Goal: Task Accomplishment & Management: Manage account settings

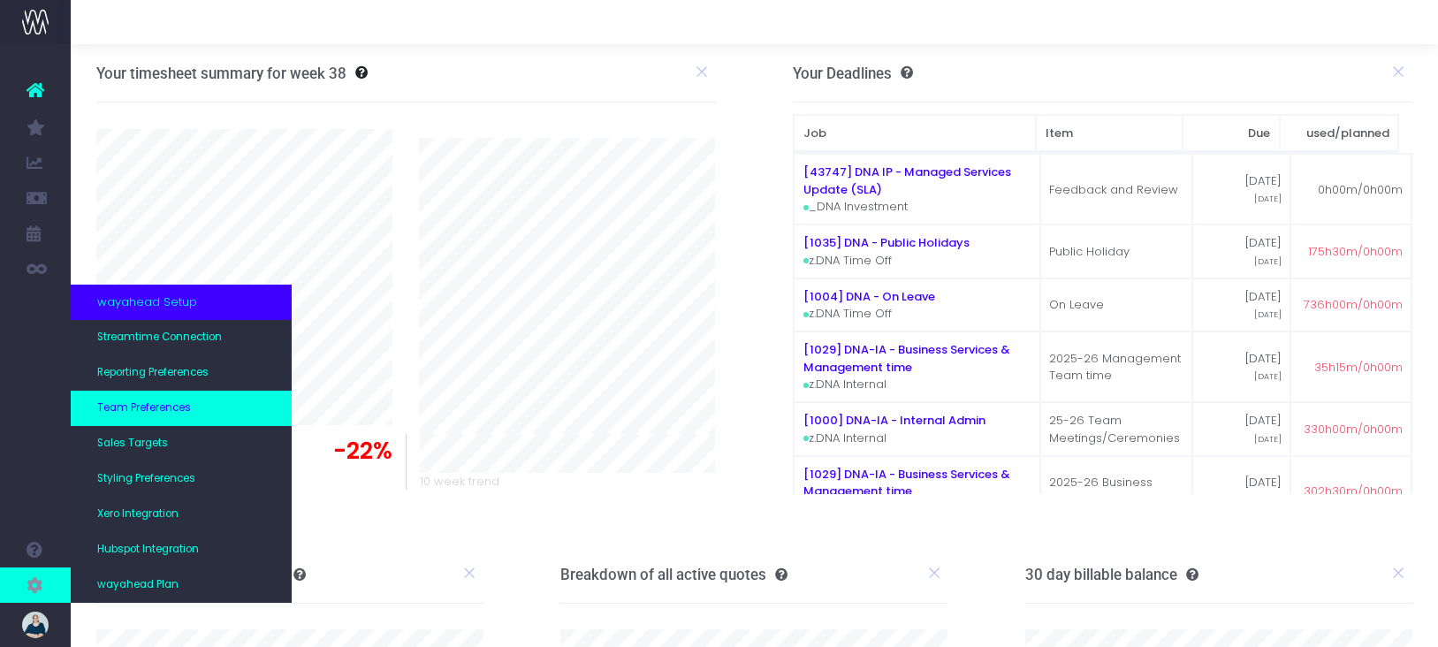
click at [161, 401] on span "Team Preferences" at bounding box center [144, 409] width 94 height 16
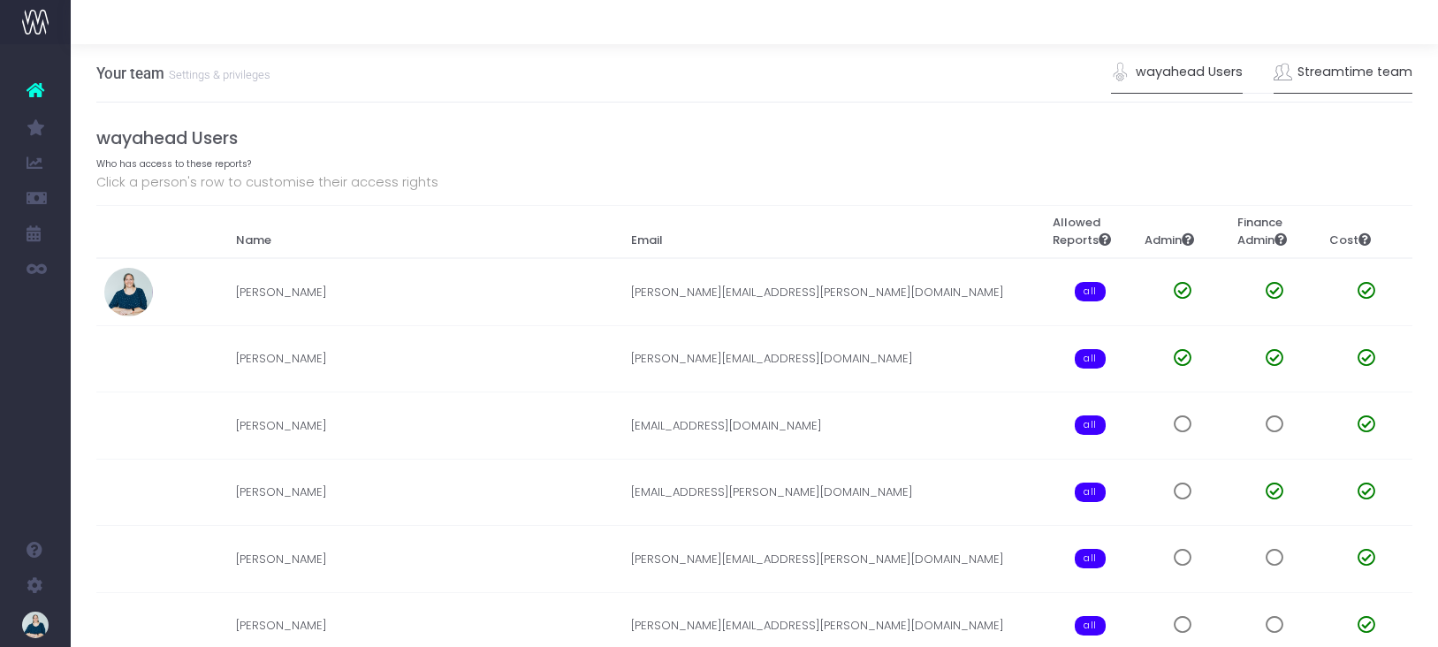
click at [1343, 72] on link "Streamtime team" at bounding box center [1344, 72] width 140 height 41
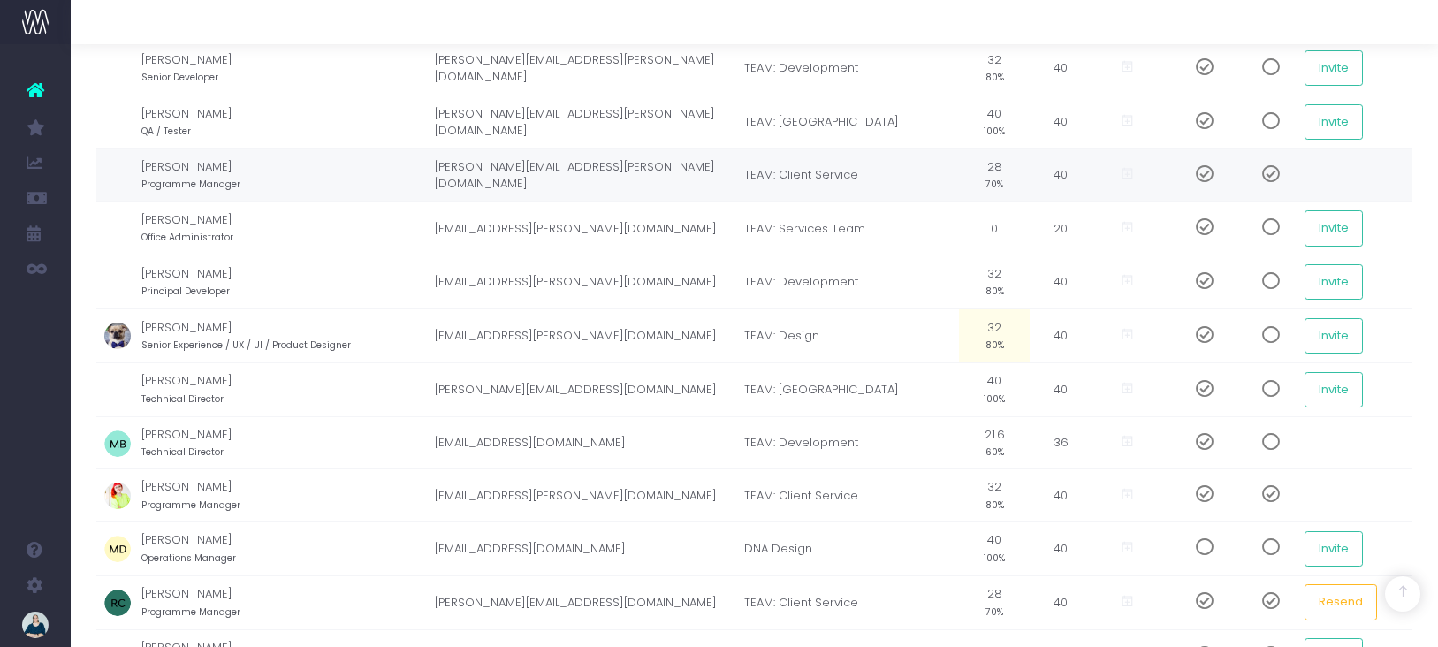
scroll to position [1148, 0]
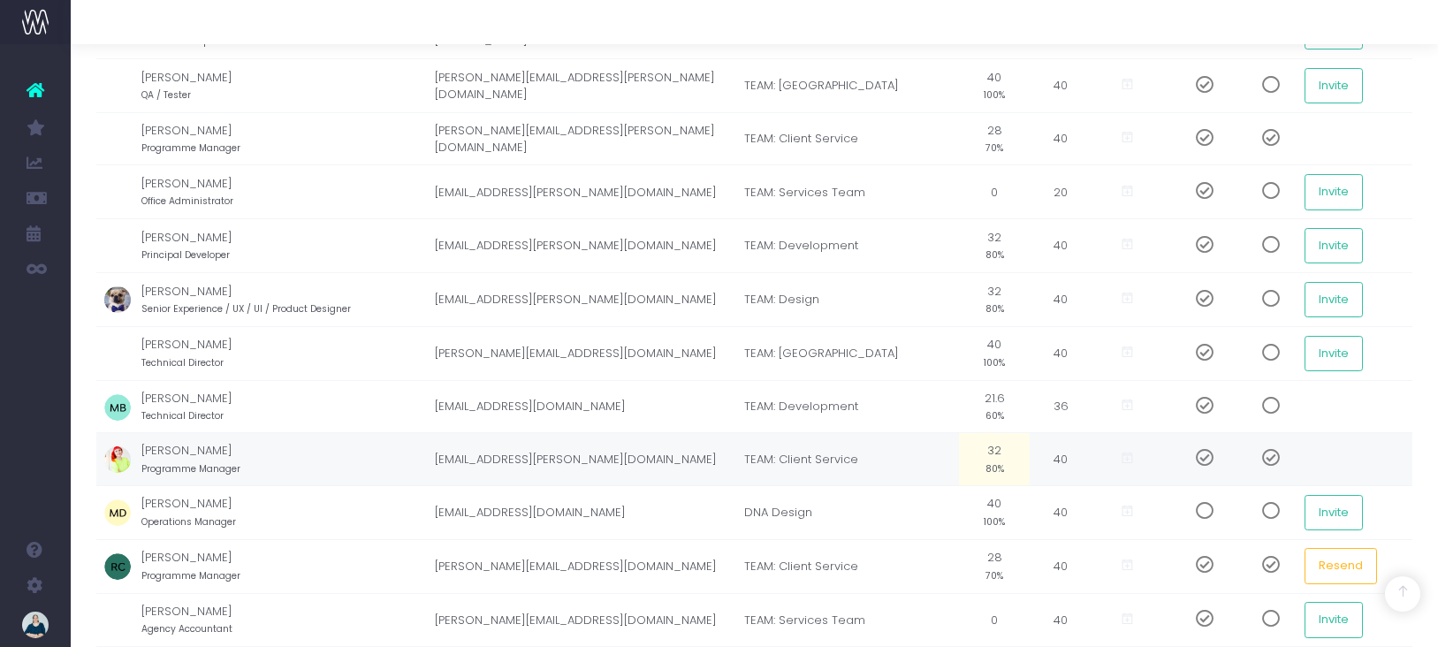
click at [986, 462] on small "80%" at bounding box center [995, 468] width 19 height 16
type input "70%"
click at [913, 456] on td "TEAM: Client Service" at bounding box center [848, 460] width 224 height 54
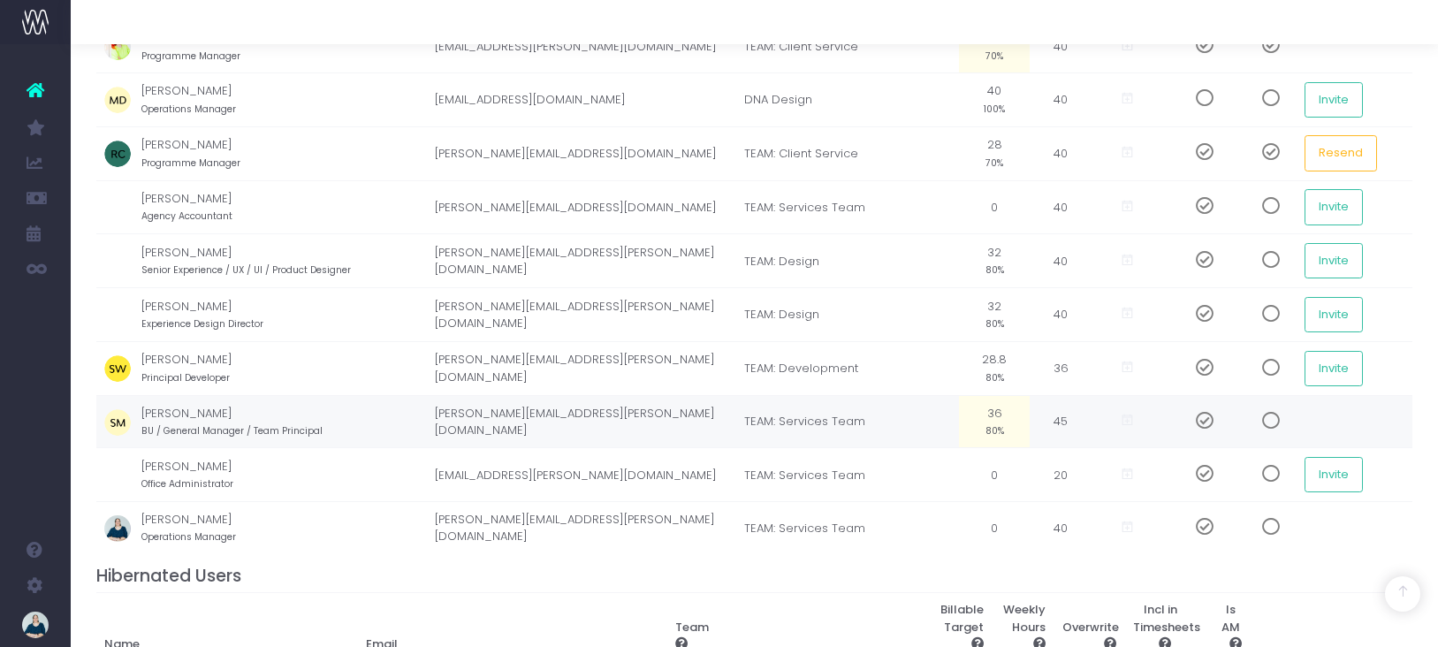
scroll to position [1612, 0]
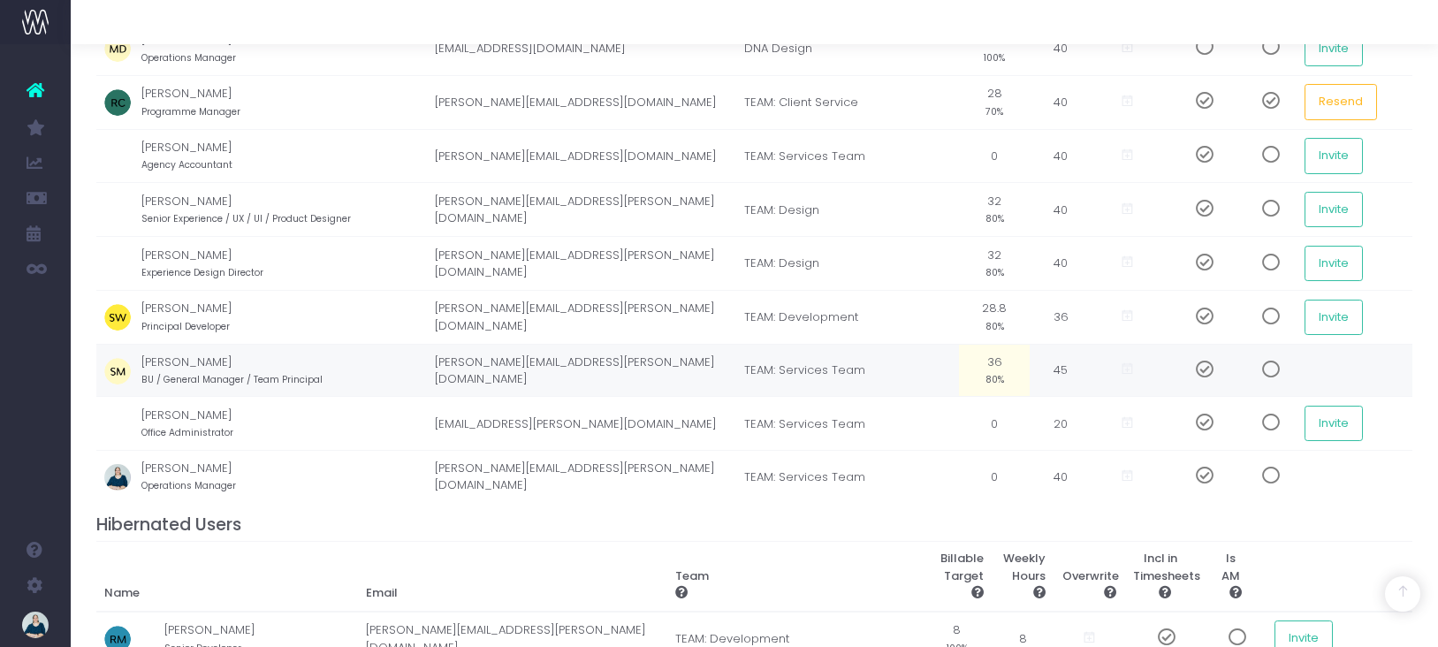
click at [986, 370] on small "80%" at bounding box center [995, 378] width 19 height 16
type input "50%"
click at [913, 391] on td "TEAM: Services Team" at bounding box center [848, 371] width 224 height 54
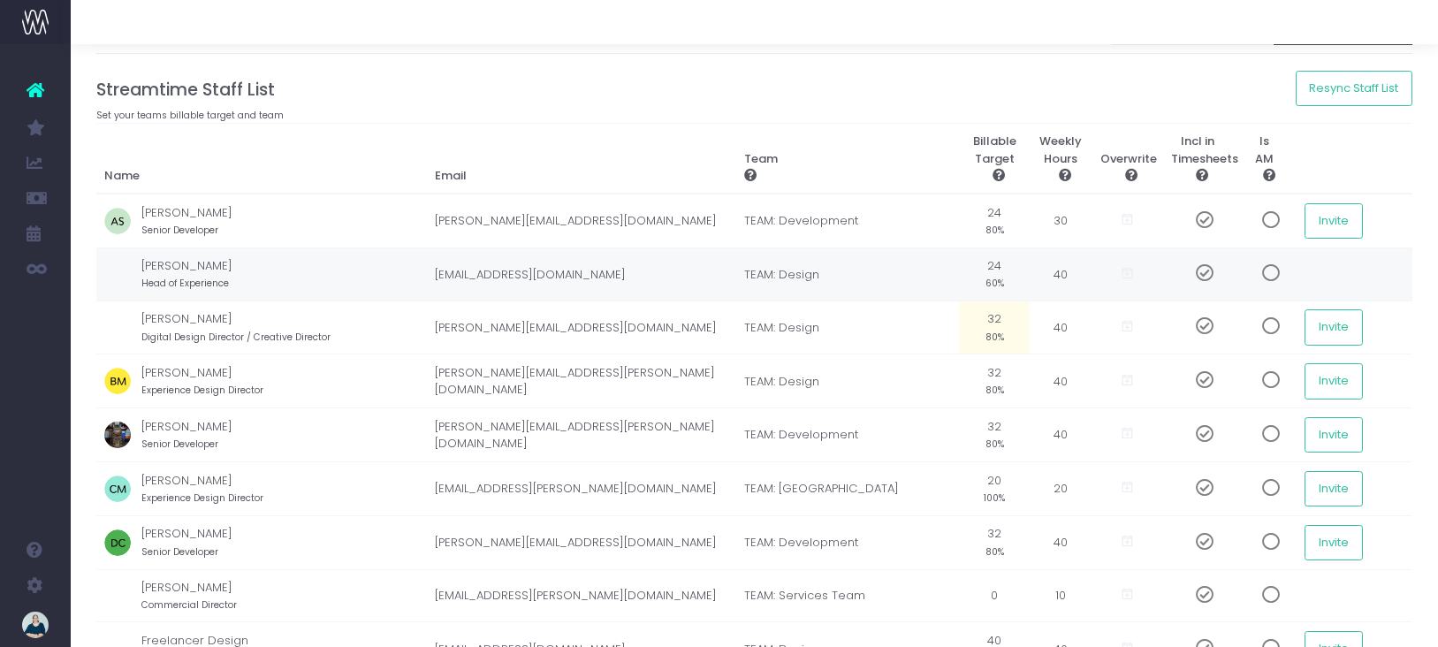
scroll to position [0, 0]
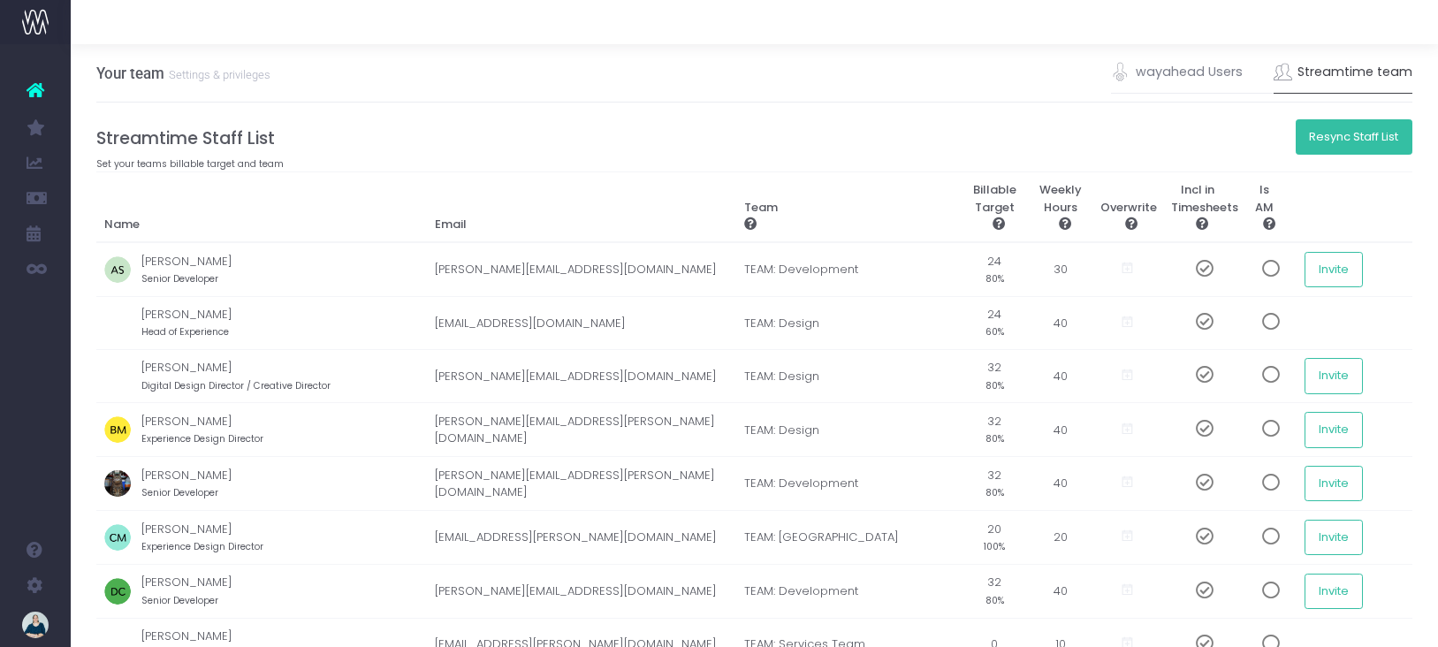
click at [1366, 132] on button "Resync Staff List" at bounding box center [1355, 136] width 118 height 35
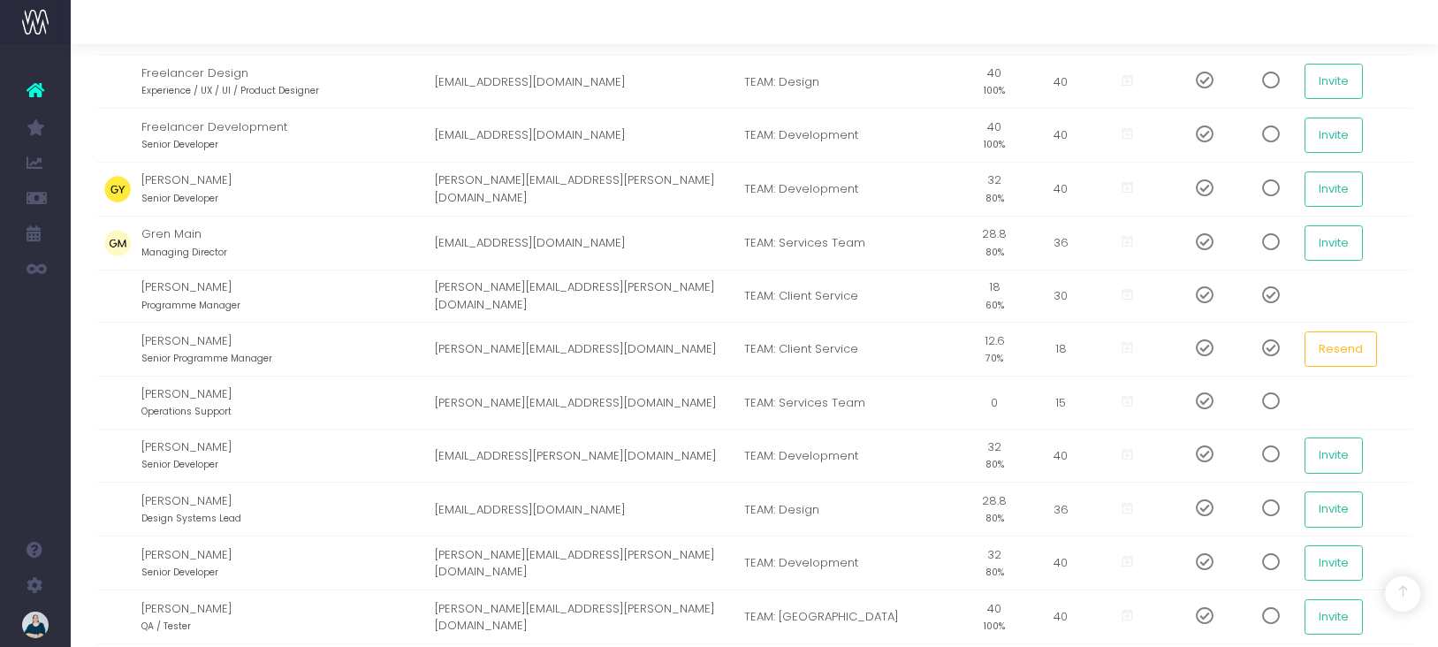
scroll to position [487, 0]
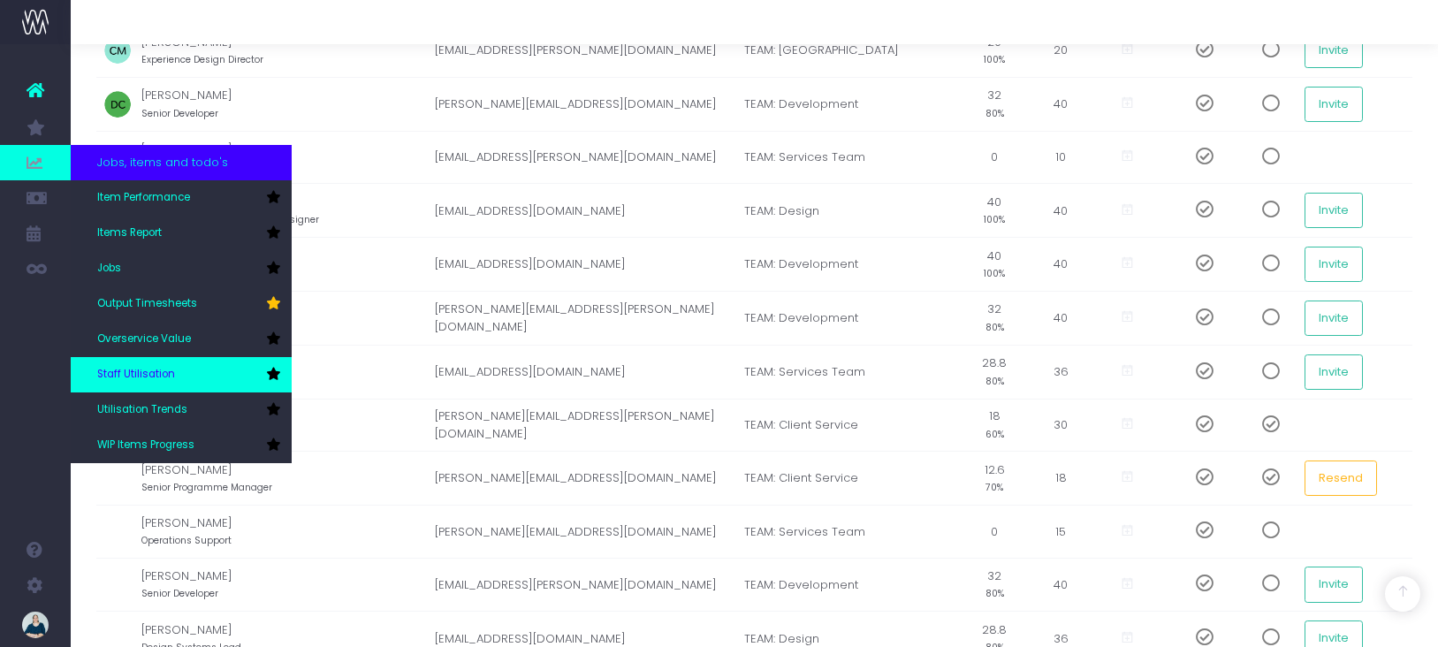
click at [137, 361] on link "Staff Utilisation" at bounding box center [181, 374] width 221 height 35
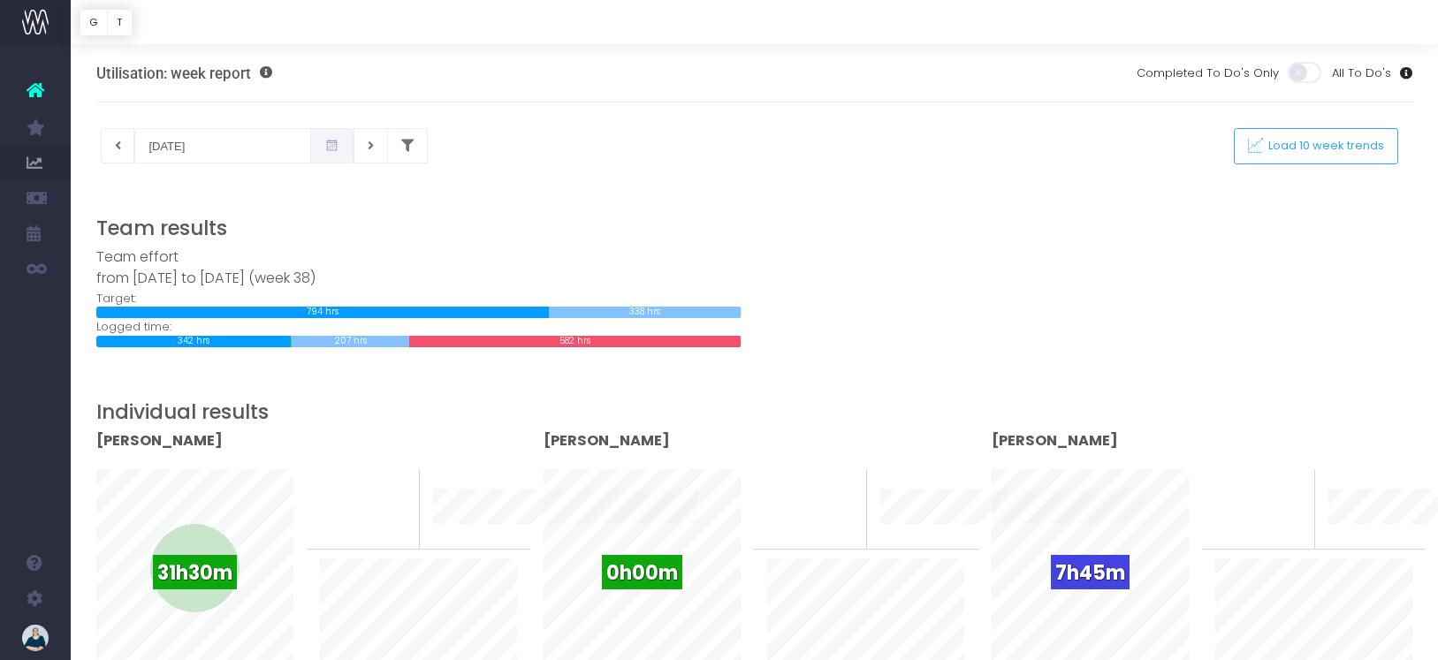
click at [324, 146] on icon at bounding box center [331, 146] width 15 height 0
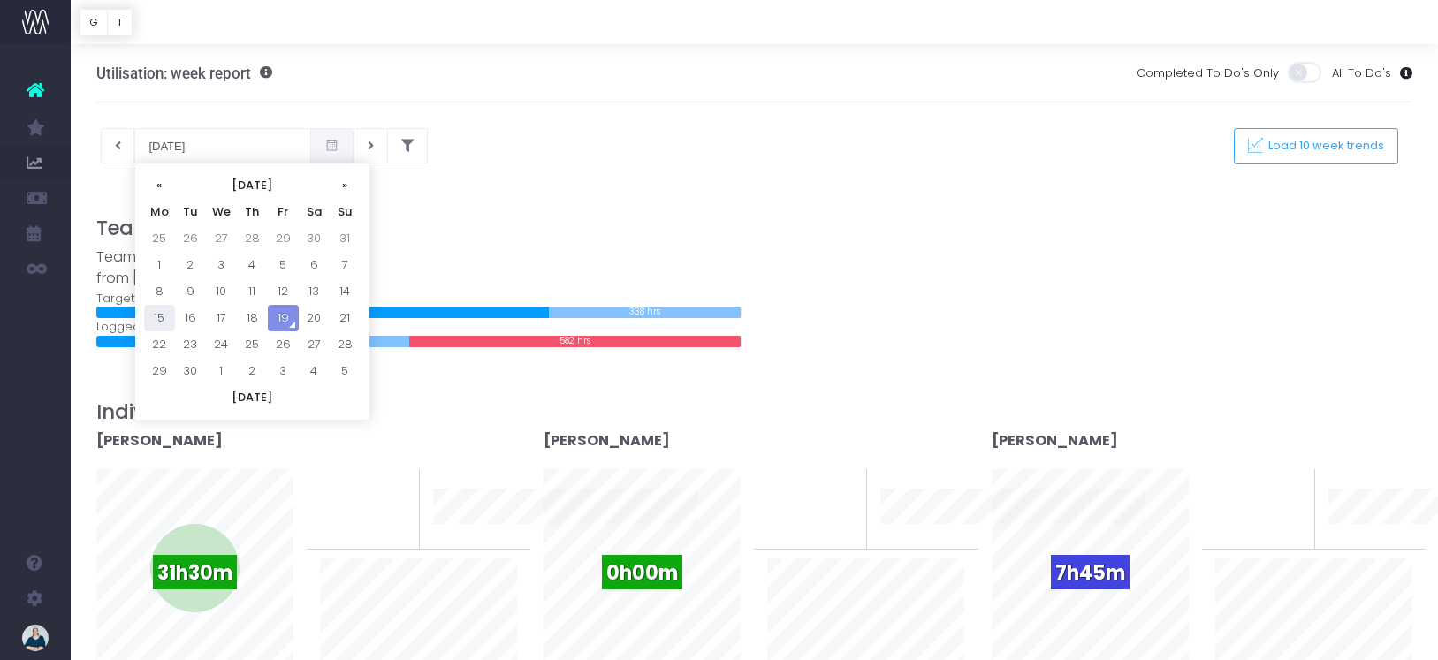
click at [164, 321] on td "15" at bounding box center [159, 318] width 31 height 27
type input "[DATE]"
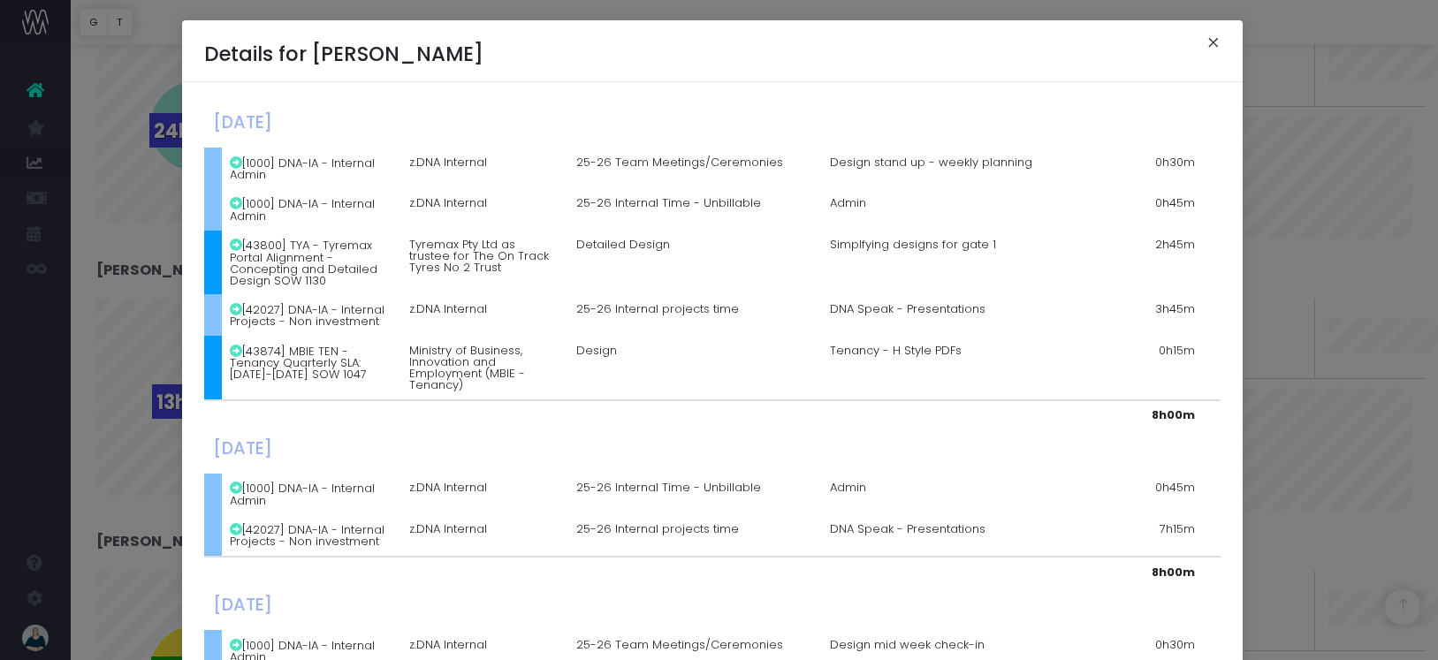
click at [1213, 37] on button "×" at bounding box center [1213, 45] width 37 height 28
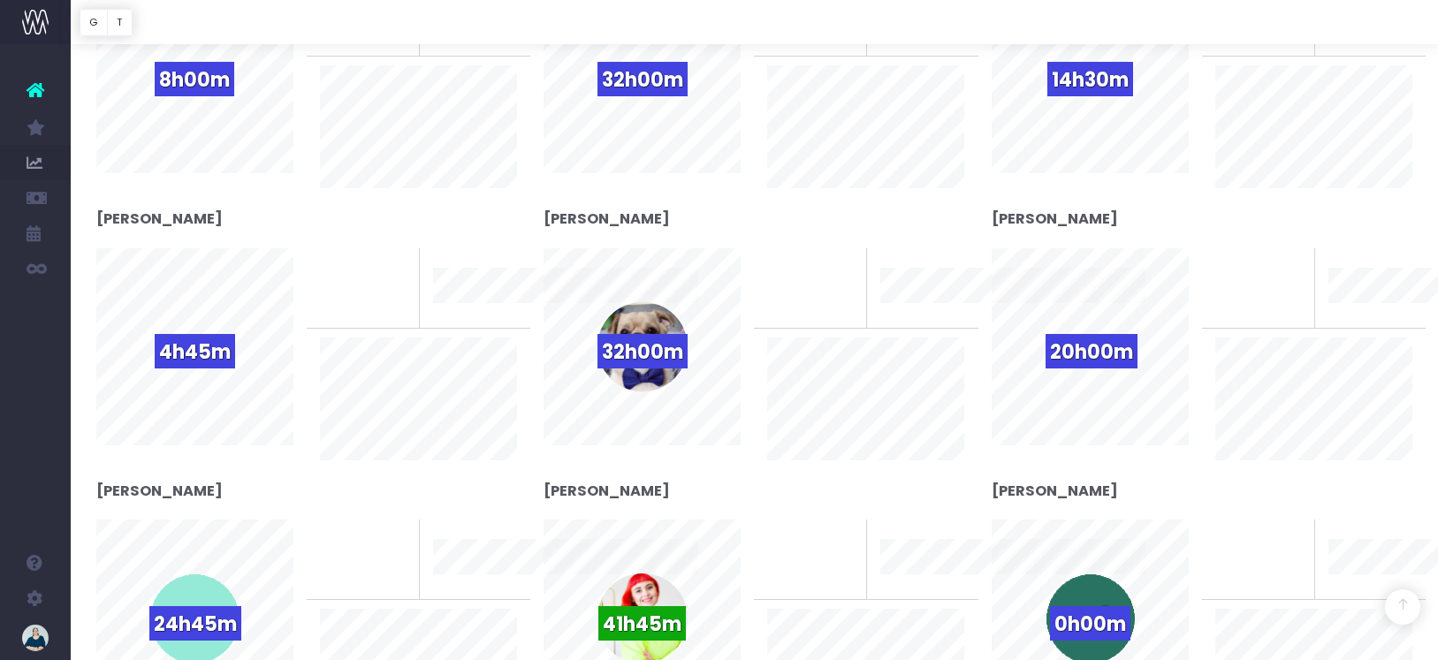
scroll to position [1667, 0]
